Goal: Find contact information: Find contact information

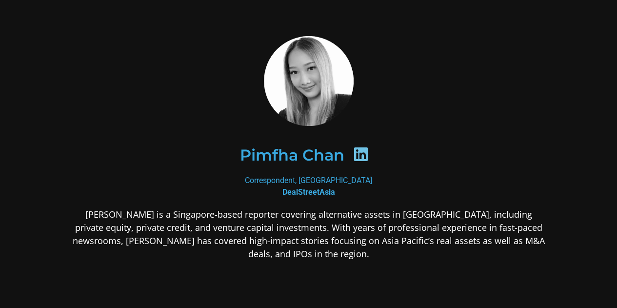
click at [327, 189] on b "DealStreetAsia" at bounding box center [308, 191] width 53 height 9
click at [327, 189] on body "[PERSON_NAME] Correspondent, [GEOGRAPHIC_DATA] DealStreetAsia [PERSON_NAME] is …" at bounding box center [308, 225] width 617 height 451
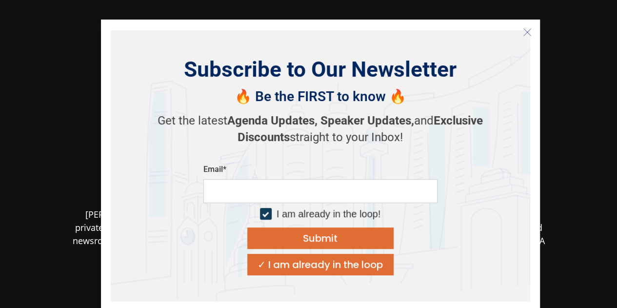
click at [528, 30] on line "Close" at bounding box center [526, 31] width 7 height 7
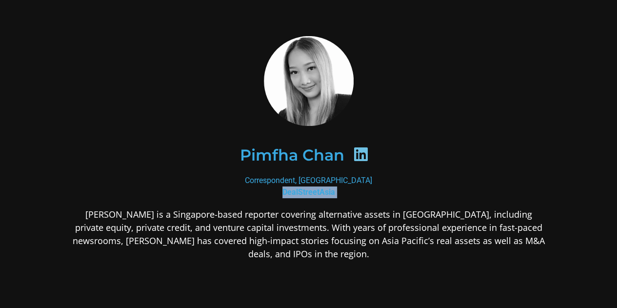
click at [319, 191] on b "DealStreetAsia" at bounding box center [308, 191] width 53 height 9
copy div "DealStreetAsia"
click at [328, 152] on h2 "Pimfha Chan" at bounding box center [292, 155] width 104 height 16
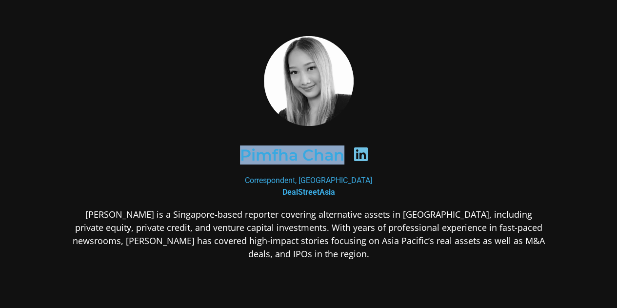
click at [328, 152] on h2 "Pimfha Chan" at bounding box center [292, 155] width 104 height 16
copy div "Pimfha Chan"
click at [339, 181] on div "Correspondent, [GEOGRAPHIC_DATA] DealStreetAsia" at bounding box center [309, 185] width 474 height 23
click at [341, 180] on div "Correspondent, [GEOGRAPHIC_DATA] DealStreetAsia" at bounding box center [309, 185] width 474 height 23
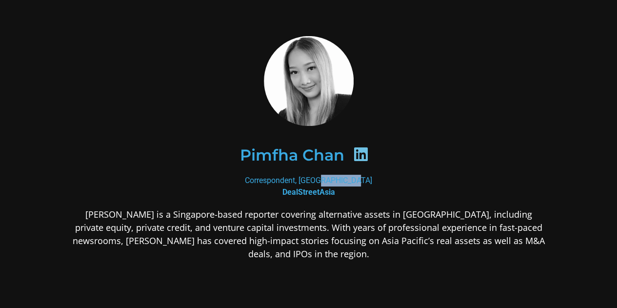
click at [341, 179] on div "Correspondent, [GEOGRAPHIC_DATA] DealStreetAsia" at bounding box center [309, 185] width 474 height 23
click at [307, 184] on div "Correspondent, [GEOGRAPHIC_DATA] DealStreetAsia" at bounding box center [309, 185] width 474 height 23
click at [307, 179] on div "Correspondent, [GEOGRAPHIC_DATA] DealStreetAsia" at bounding box center [309, 185] width 474 height 23
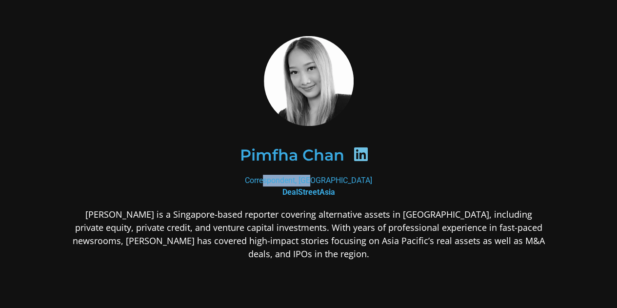
copy div "Correspondent"
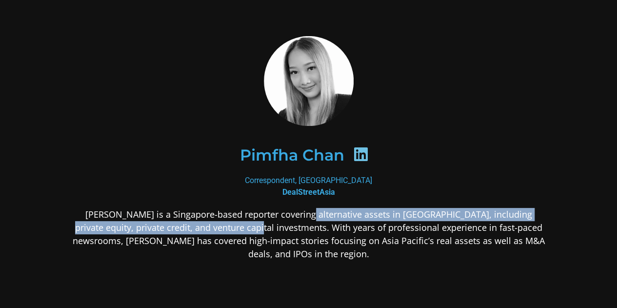
drag, startPoint x: 308, startPoint y: 210, endPoint x: 236, endPoint y: 230, distance: 74.7
click at [236, 230] on p "[PERSON_NAME] is a Singapore-based reporter covering alternative assets in [GEO…" at bounding box center [309, 234] width 474 height 53
copy p "lternative assets in [GEOGRAPHIC_DATA], including private equity, private credi…"
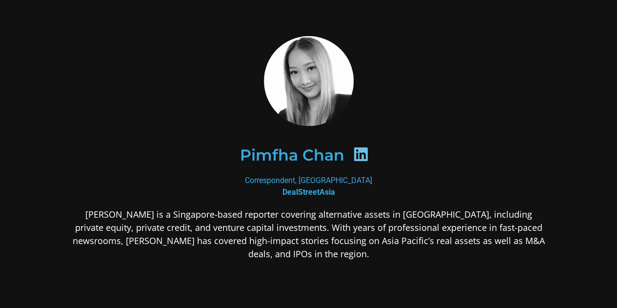
click at [381, 234] on p "[PERSON_NAME] is a Singapore-based reporter covering alternative assets in [GEO…" at bounding box center [309, 234] width 474 height 53
